Goal: Browse casually

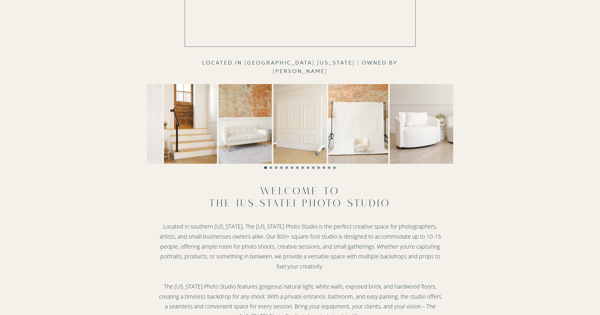
scroll to position [114, 0]
click at [389, 124] on img at bounding box center [449, 125] width 120 height 80
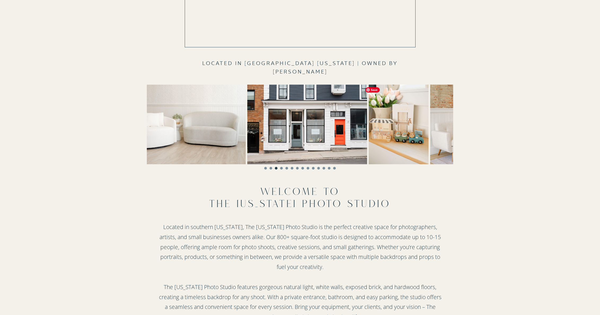
click at [247, 115] on img at bounding box center [307, 125] width 120 height 80
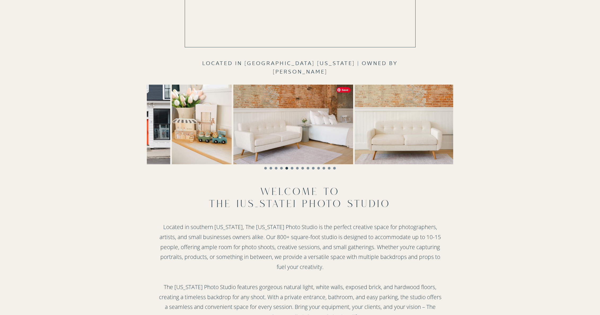
click at [307, 125] on img at bounding box center [293, 125] width 120 height 80
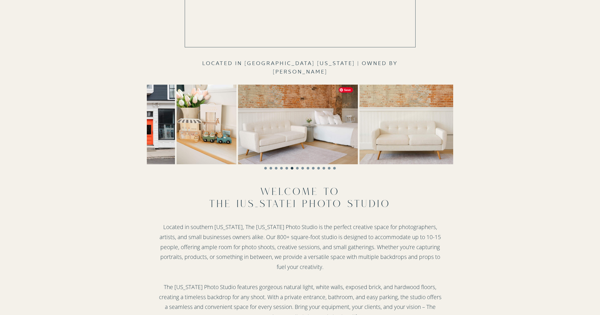
click at [359, 133] on img at bounding box center [409, 125] width 100 height 80
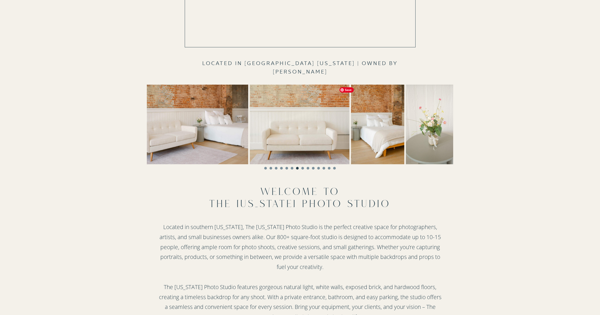
click at [351, 127] on img at bounding box center [377, 125] width 53 height 80
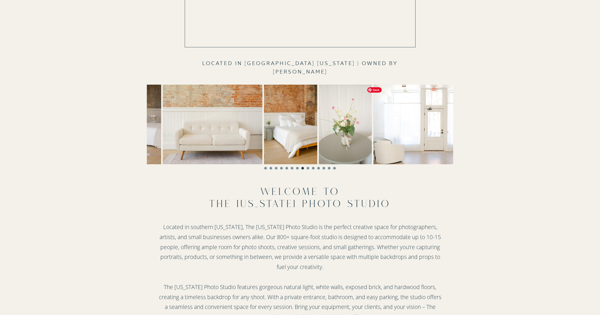
click at [373, 124] on img at bounding box center [433, 125] width 120 height 80
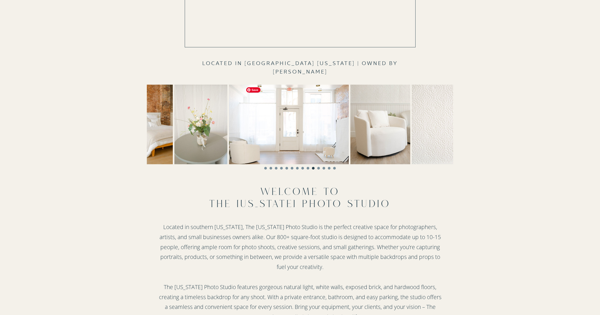
click at [287, 123] on img at bounding box center [289, 125] width 120 height 80
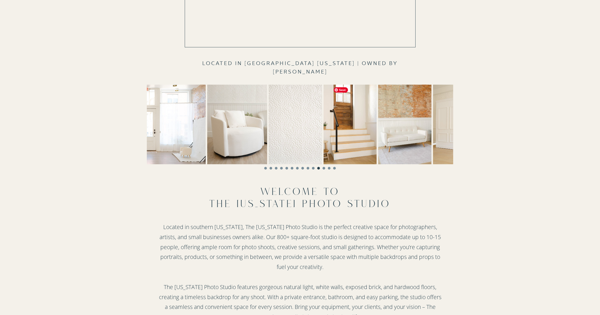
click at [284, 124] on img at bounding box center [295, 125] width 53 height 80
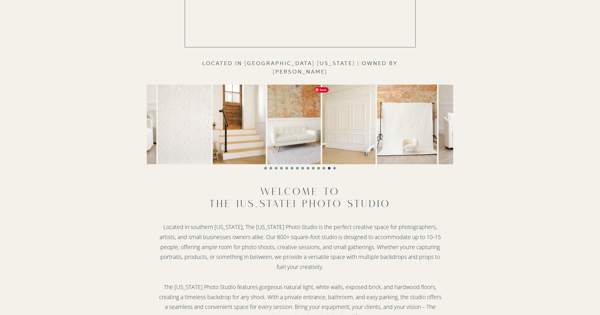
click at [267, 123] on img at bounding box center [293, 125] width 53 height 80
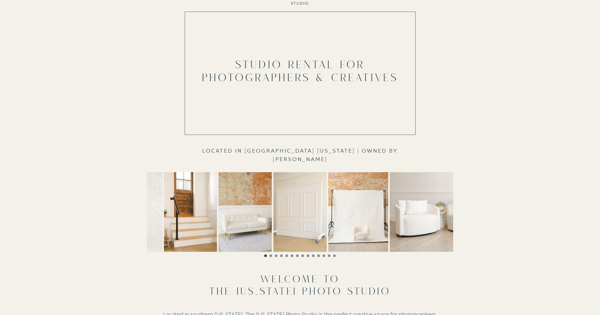
scroll to position [18, 0]
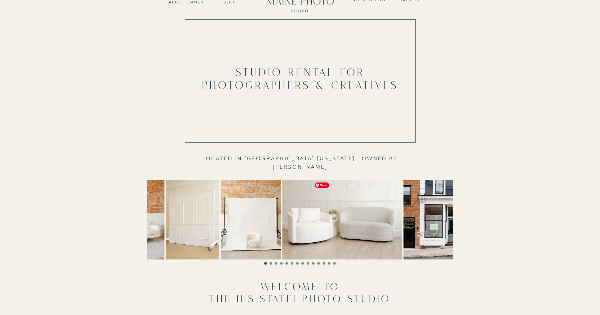
click at [300, 206] on img at bounding box center [342, 220] width 120 height 80
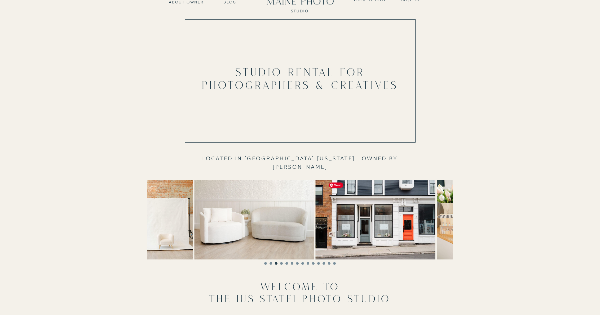
click at [315, 207] on img at bounding box center [375, 220] width 120 height 80
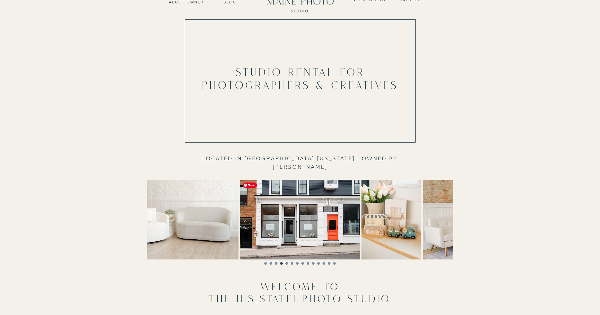
click at [360, 218] on img at bounding box center [300, 220] width 120 height 80
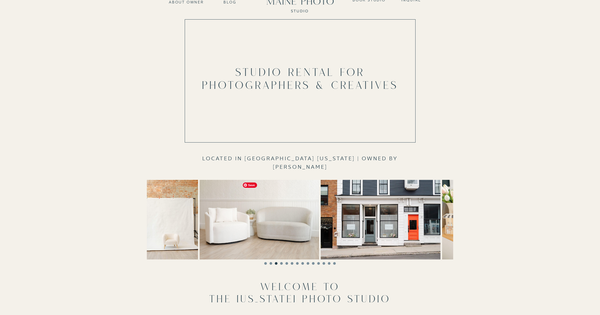
click at [343, 220] on img at bounding box center [380, 220] width 120 height 80
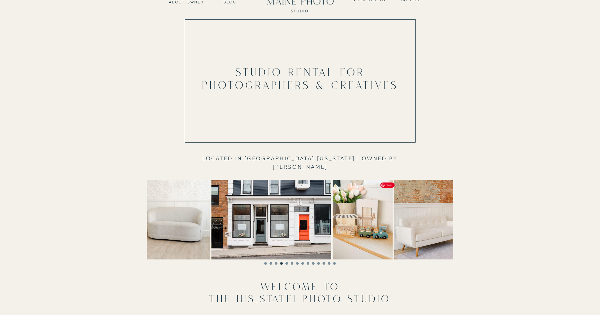
click at [348, 219] on img at bounding box center [363, 220] width 60 height 80
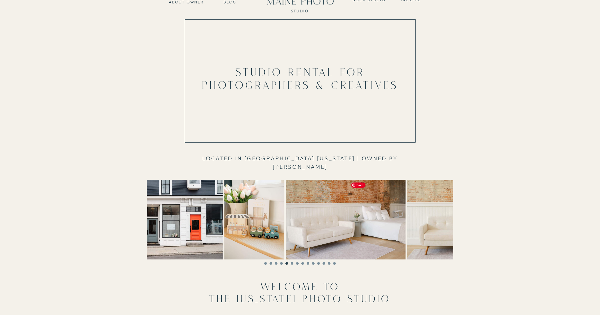
click at [345, 222] on img at bounding box center [345, 220] width 120 height 80
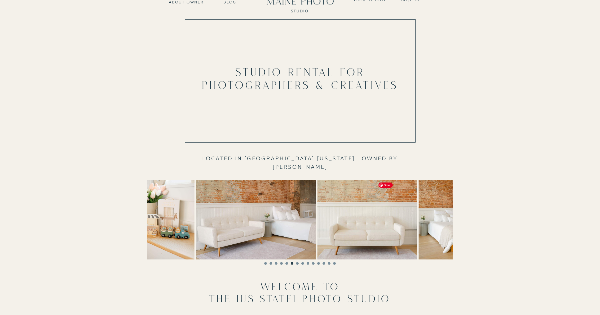
click at [344, 222] on img at bounding box center [367, 220] width 100 height 80
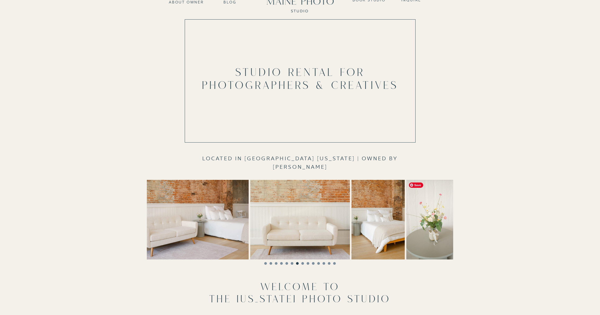
click at [361, 224] on div at bounding box center [300, 220] width 306 height 80
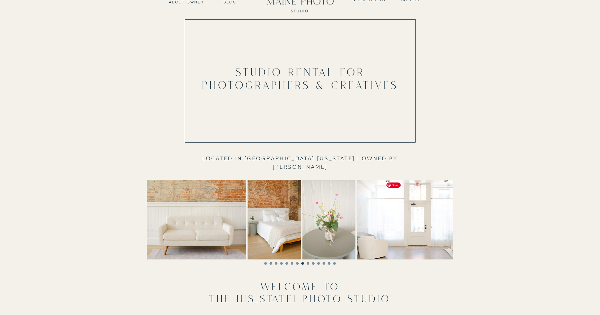
click at [373, 224] on img at bounding box center [417, 220] width 120 height 80
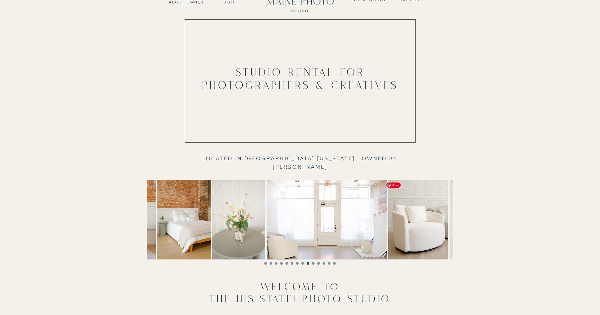
click at [316, 220] on img at bounding box center [327, 220] width 120 height 80
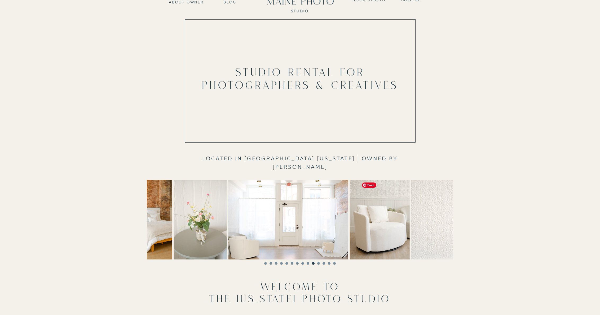
click at [411, 224] on img at bounding box center [437, 220] width 53 height 80
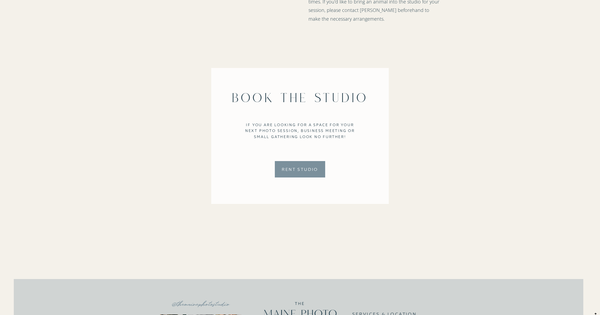
scroll to position [1181, 0]
